Goal: Complete application form: Complete application form

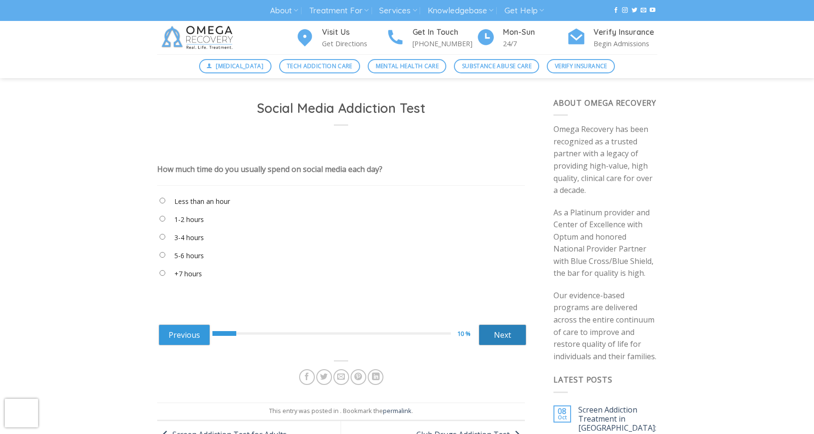
click at [512, 326] on link "Next" at bounding box center [503, 334] width 48 height 21
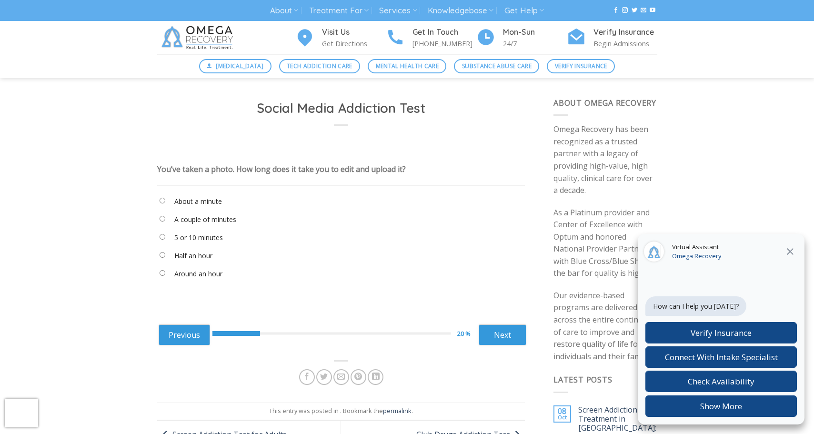
click at [196, 255] on label "Half an hour" at bounding box center [193, 255] width 38 height 10
click at [506, 329] on link "Next" at bounding box center [503, 334] width 48 height 21
click at [203, 217] on label "When I’m at work" at bounding box center [201, 219] width 54 height 10
click at [518, 341] on link "Next" at bounding box center [503, 334] width 48 height 21
click at [208, 258] on label "I don’t think so" at bounding box center [196, 255] width 45 height 10
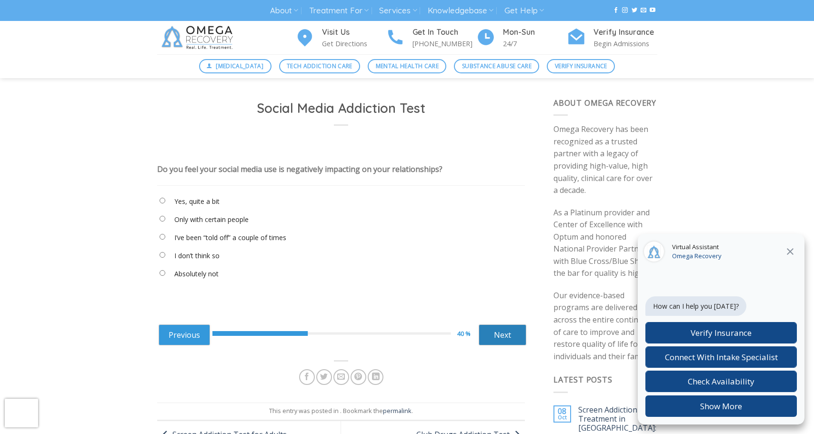
click at [507, 334] on link "Next" at bounding box center [503, 334] width 48 height 21
click at [185, 203] on label "Never" at bounding box center [183, 201] width 19 height 10
click at [499, 328] on link "Next" at bounding box center [503, 334] width 48 height 21
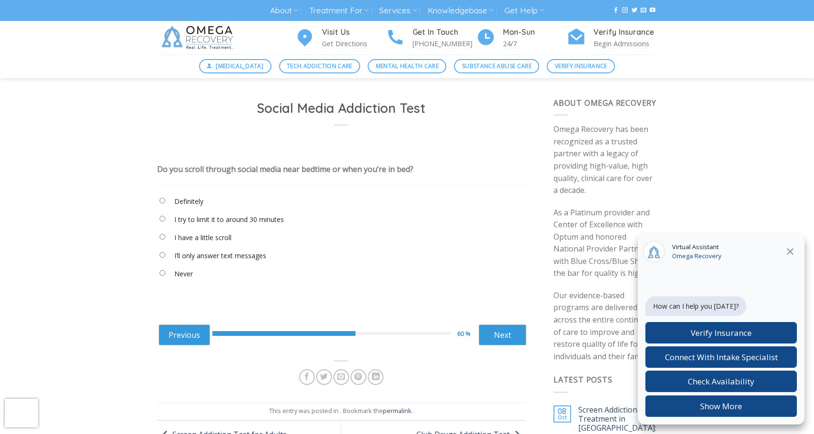
click at [201, 202] on label "Definitely" at bounding box center [188, 201] width 29 height 10
click at [492, 325] on link "Next" at bounding box center [503, 334] width 48 height 21
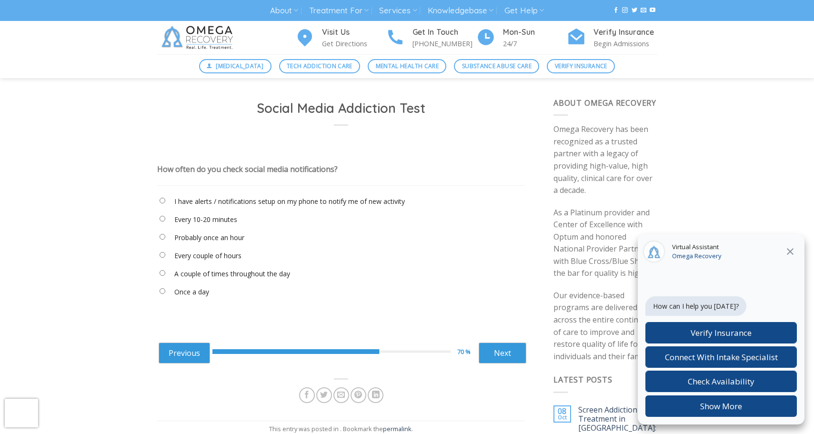
click at [244, 203] on label "I have alerts / notifications setup on my phone to notify me of new activity" at bounding box center [289, 201] width 230 height 10
click at [490, 346] on link "Next" at bounding box center [503, 352] width 48 height 21
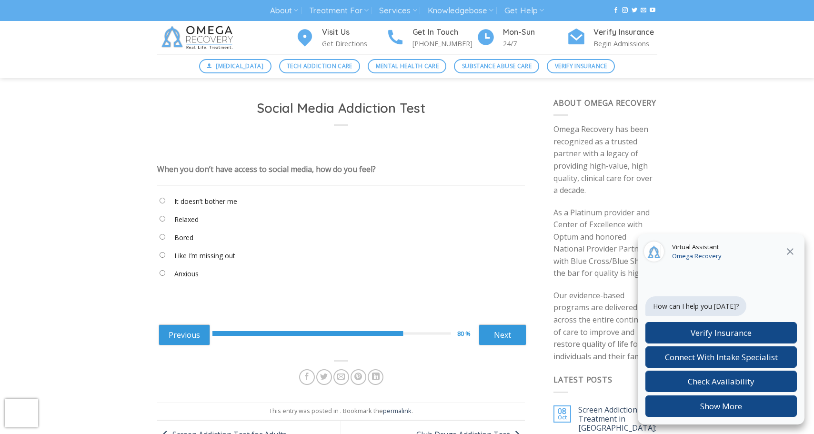
click at [203, 198] on label "It doesn’t bother me" at bounding box center [205, 201] width 63 height 10
click at [494, 340] on link "Next" at bounding box center [503, 334] width 48 height 21
click at [201, 256] on label "I’d ask friends to like it" at bounding box center [208, 255] width 68 height 10
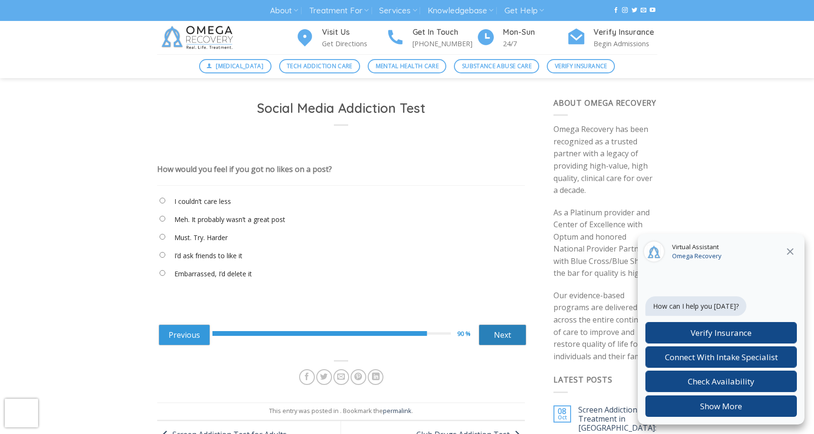
click at [501, 335] on link "Next" at bounding box center [503, 334] width 48 height 21
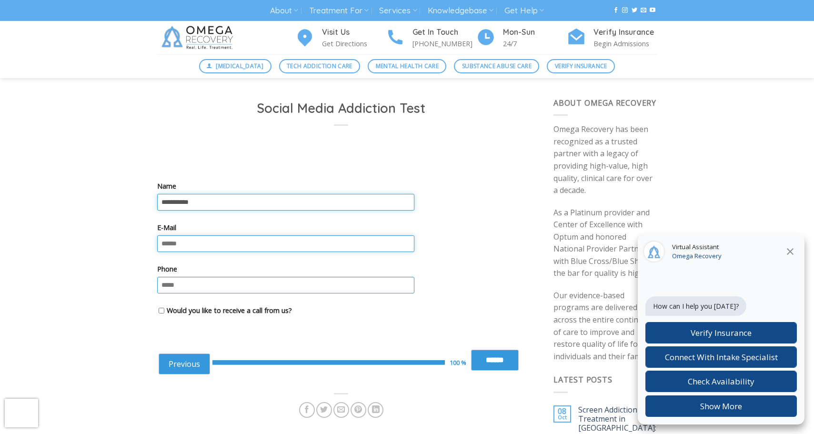
type input "**********"
click at [498, 344] on div "Previous 100 % Next ****** Next" at bounding box center [343, 362] width 368 height 45
click at [495, 354] on input "******" at bounding box center [495, 360] width 48 height 21
